Goal: Task Accomplishment & Management: Manage account settings

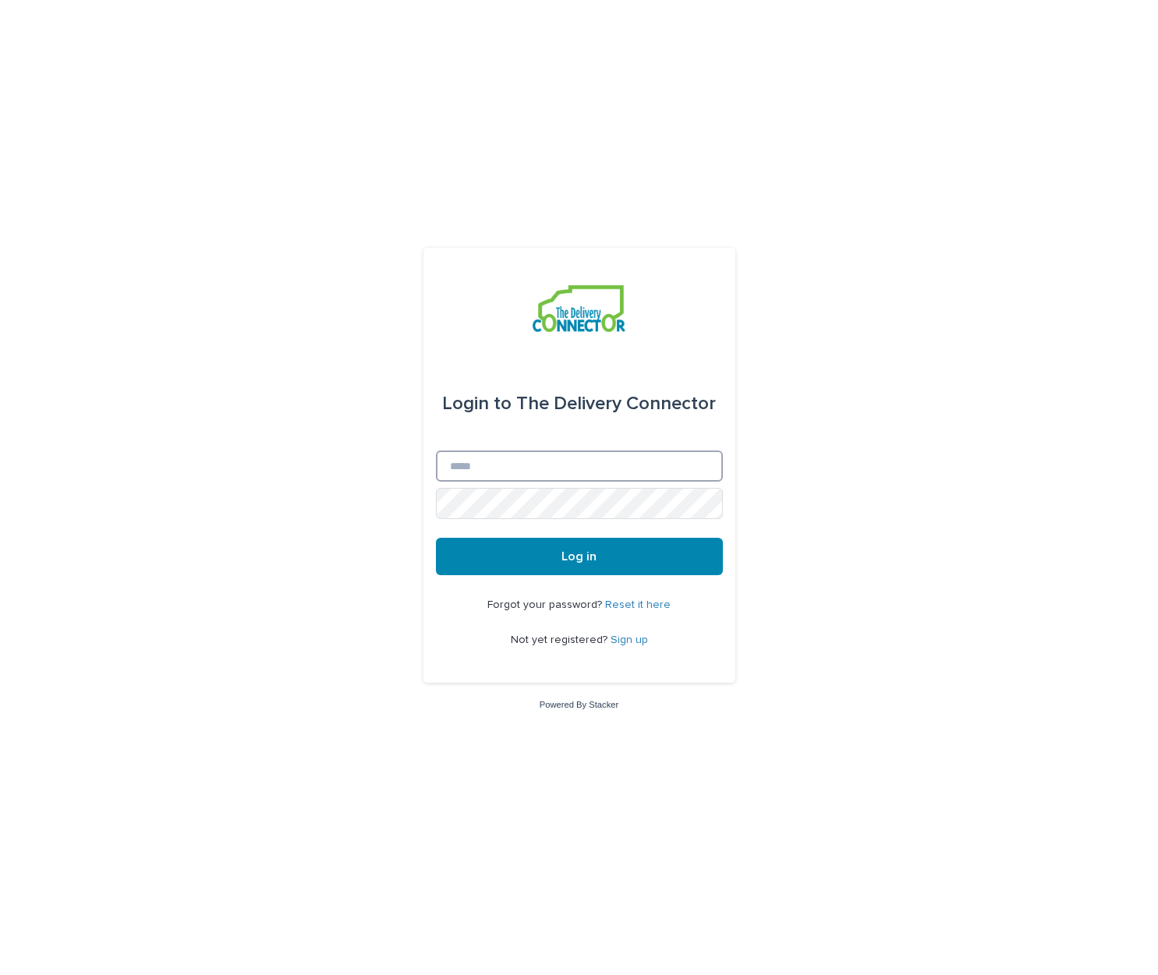
click at [546, 476] on input "Email" at bounding box center [579, 466] width 287 height 31
type input "**********"
click at [436, 538] on button "Log in" at bounding box center [579, 556] width 287 height 37
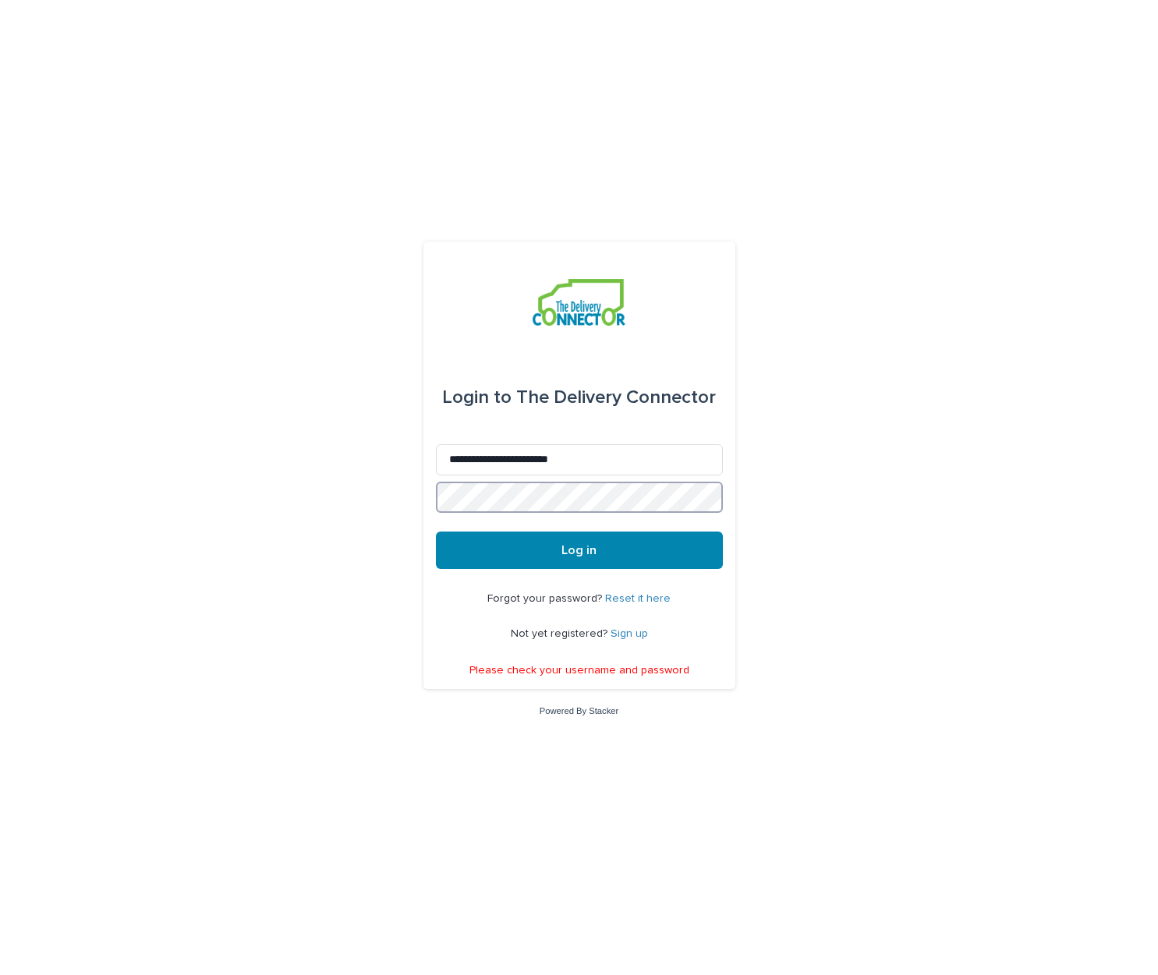
click at [436, 532] on button "Log in" at bounding box center [579, 550] width 287 height 37
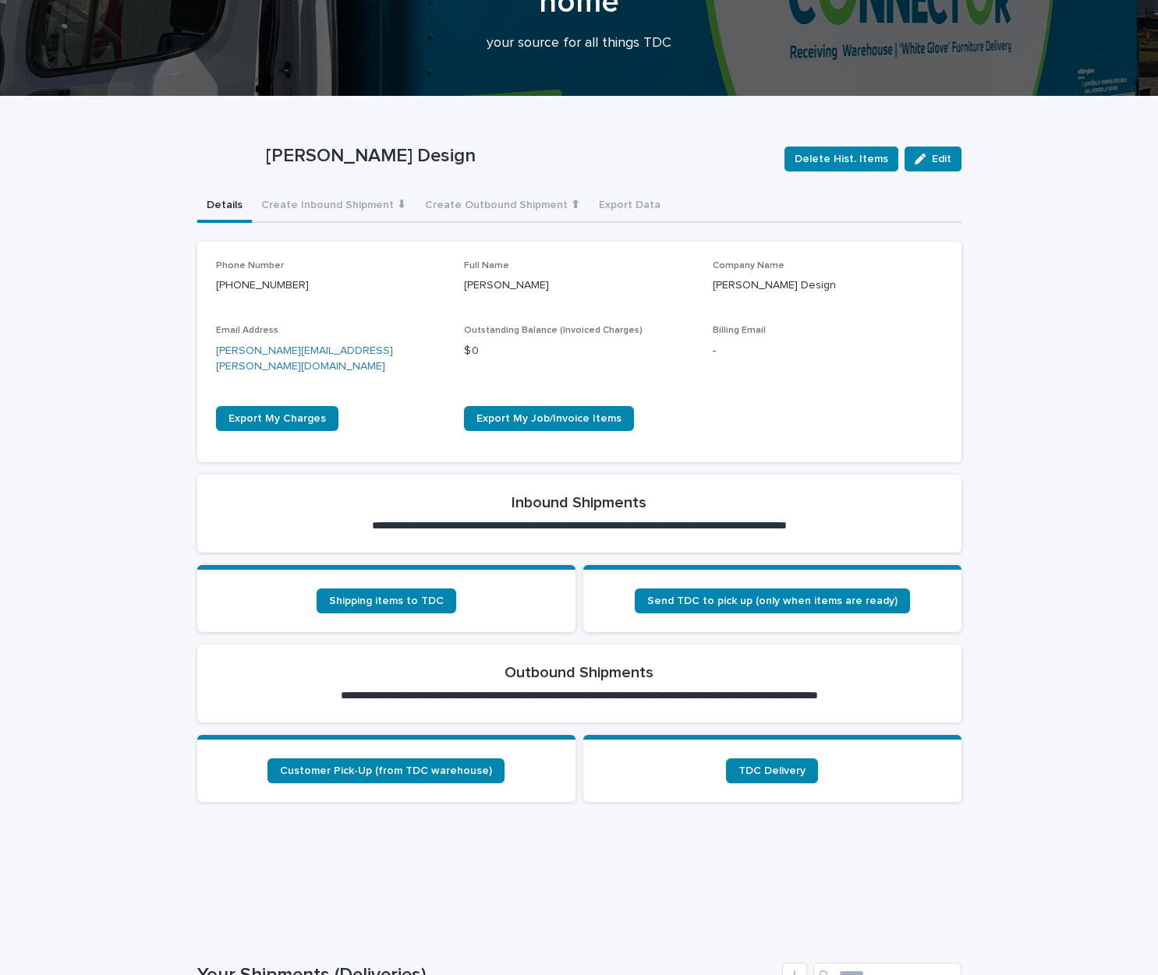
scroll to position [133, 0]
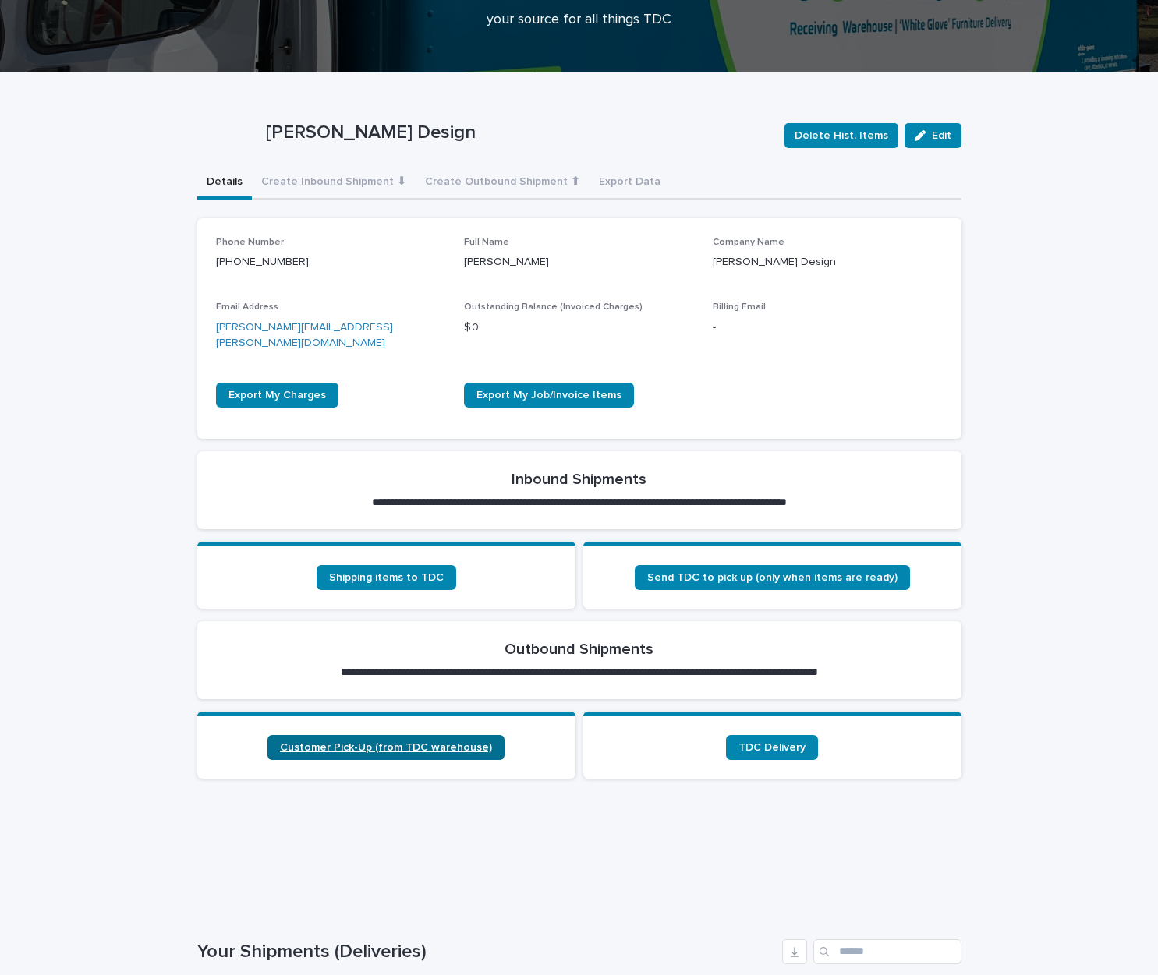
click at [401, 742] on span "Customer Pick-Up (from TDC warehouse)" at bounding box center [386, 747] width 212 height 11
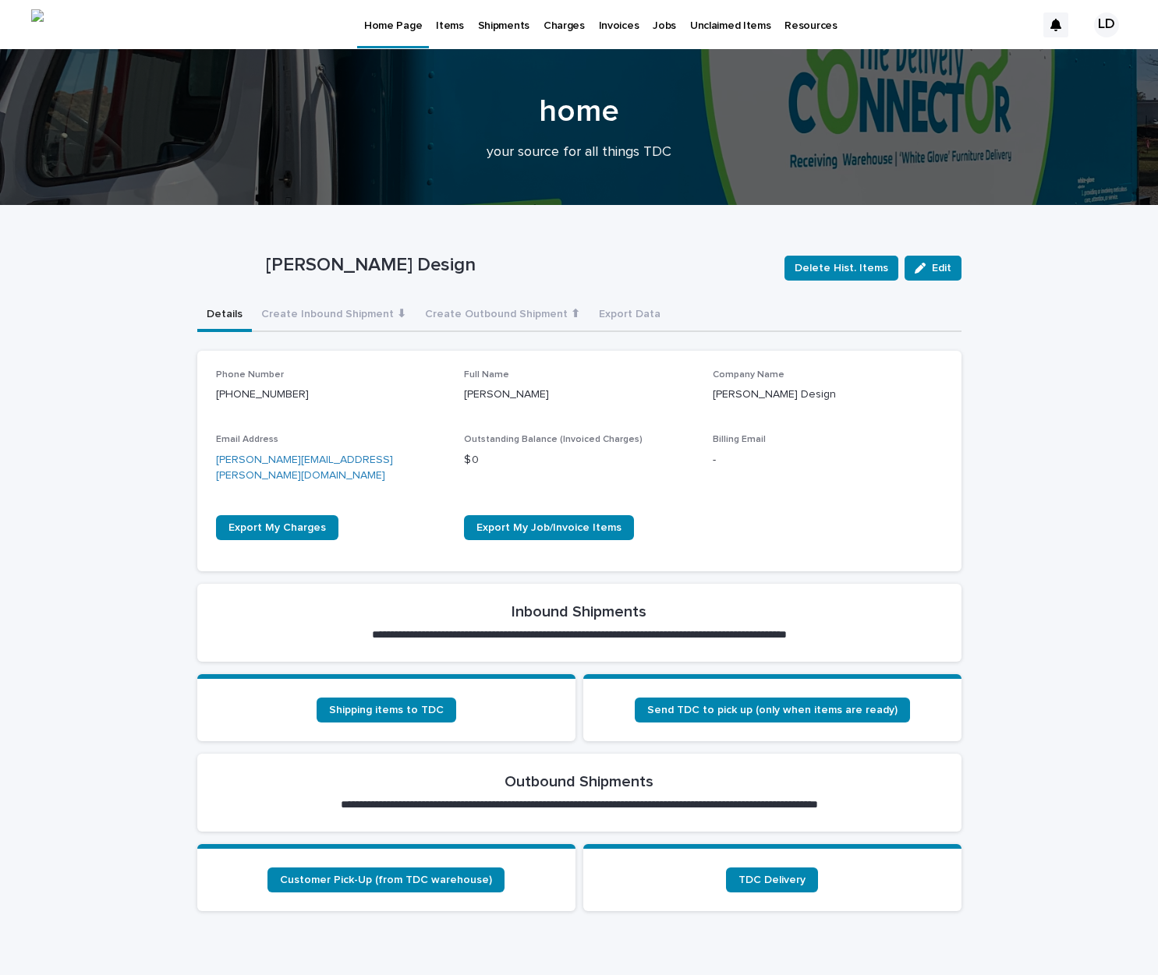
click at [1108, 25] on div "LD" at bounding box center [1106, 24] width 25 height 25
click at [1066, 71] on p "Log Out" at bounding box center [1091, 66] width 98 height 27
